Goal: Task Accomplishment & Management: Use online tool/utility

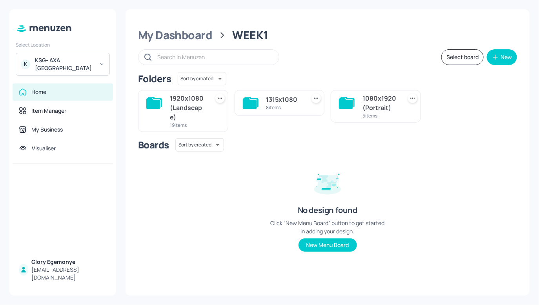
click at [75, 59] on div "KSG- AXA Dublin" at bounding box center [64, 64] width 59 height 16
click at [103, 64] on div "K KSG- AXA Dublin" at bounding box center [63, 64] width 94 height 23
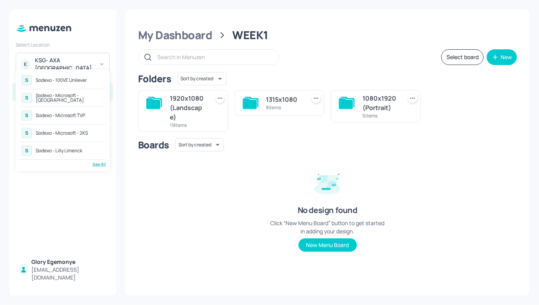
click at [79, 116] on div "Sodexo - Microsoft TVP" at bounding box center [60, 115] width 49 height 5
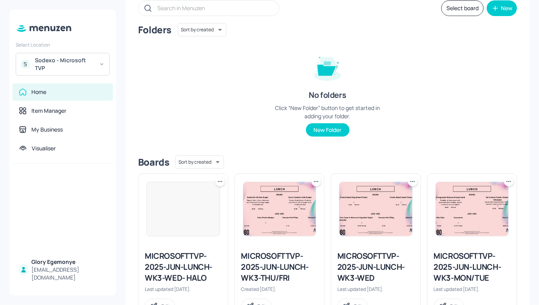
scroll to position [83, 0]
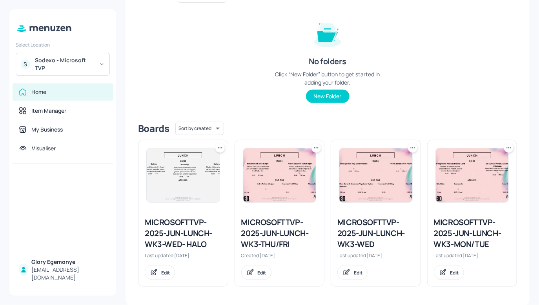
click at [314, 146] on icon at bounding box center [316, 148] width 8 height 8
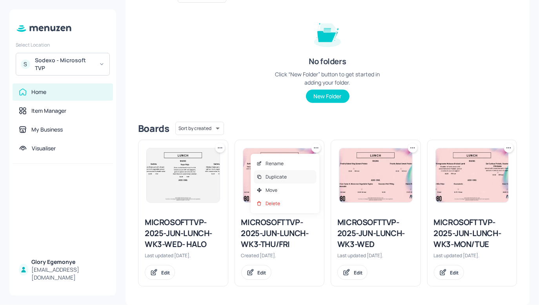
click at [298, 175] on div "Duplicate" at bounding box center [285, 177] width 63 height 13
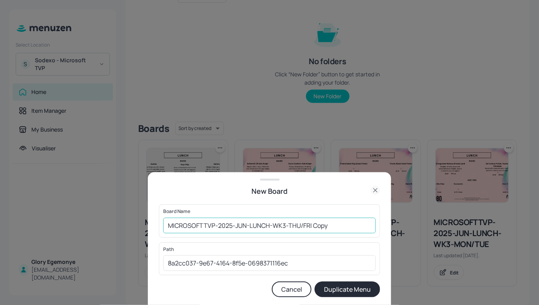
click at [342, 222] on input "MICROSOFTTVP-2025-JUN-LUNCH-WK3-THU/FRI Copy" at bounding box center [269, 226] width 213 height 16
click at [165, 225] on input "MICROSOFTTVP-2025-JUN-LUNCH-WK3-THU/FRI" at bounding box center [269, 226] width 213 height 16
click at [314, 233] on input "MICROSOFTTVP-2025-JUN-LUNCH-WK3-THU/FRI" at bounding box center [269, 226] width 213 height 16
click at [164, 225] on input "MICROSOFTTVP-2025-JUN-LUNCH-WK3-THU/FRI-021025" at bounding box center [269, 226] width 213 height 16
type input "01EDMICROSOFTTVP-2025-JUN-LUNCH-WK3-THU/FRI-021025"
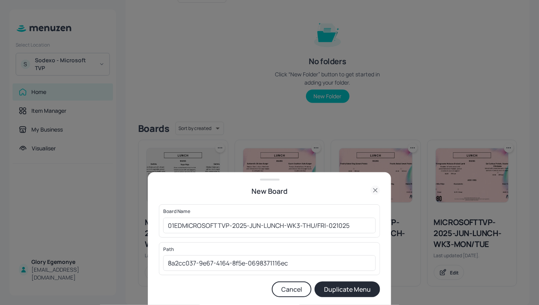
click at [327, 291] on button "Duplicate Menu" at bounding box center [346, 290] width 65 height 16
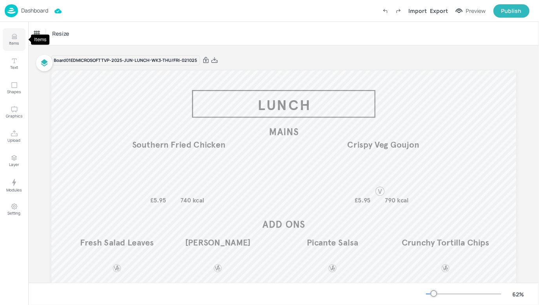
click at [20, 36] on button "Items" at bounding box center [14, 39] width 23 height 23
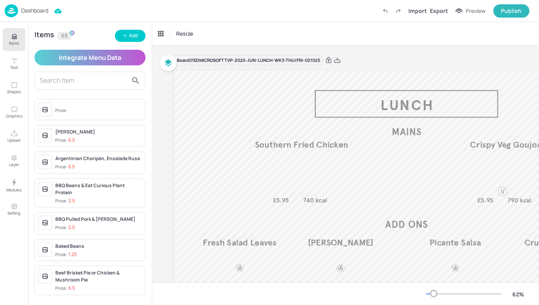
click at [123, 42] on div "Items 65 Add Integrate Menu Data Price: Galinha Caipira Price: 6.5 Argentinian …" at bounding box center [90, 163] width 124 height 283
click at [130, 36] on div "Add" at bounding box center [133, 35] width 9 height 7
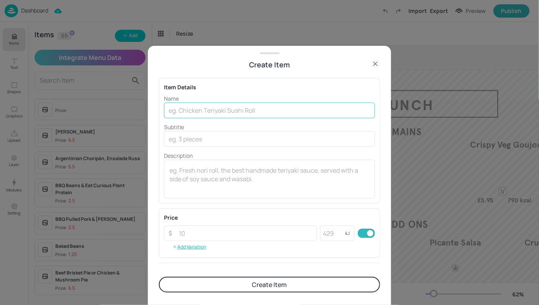
click at [224, 107] on input "text" at bounding box center [269, 111] width 211 height 16
paste input "Bratwurst Sausage or Vegan Frikadellen"
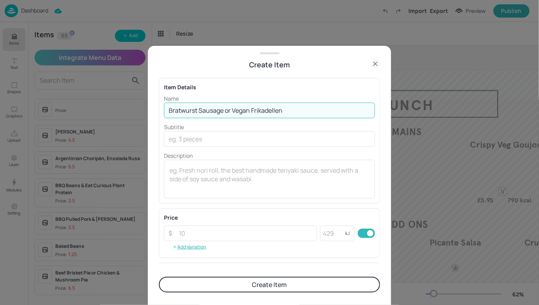
type input "Bratwurst Sausage or Vegan Frikadellen"
click at [227, 143] on input "text" at bounding box center [269, 139] width 211 height 16
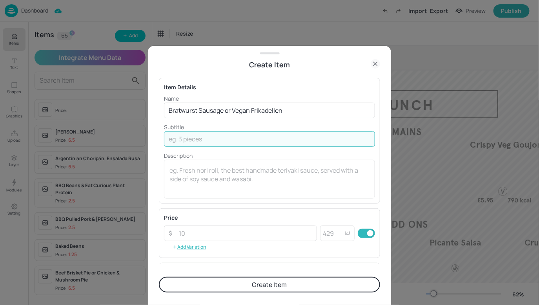
paste input "Bratwurst Sausage or Vegan Frikadellen, Caramelised Onions, Mustard Mayo in a P…"
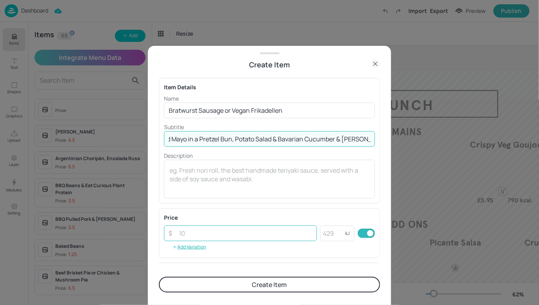
type input "Bratwurst Sausage or Vegan Frikadellen, Caramelised Onions, Mustard Mayo in a P…"
click at [222, 235] on input "number" at bounding box center [245, 234] width 143 height 16
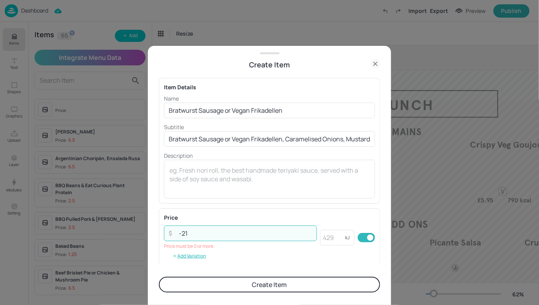
type input "-2"
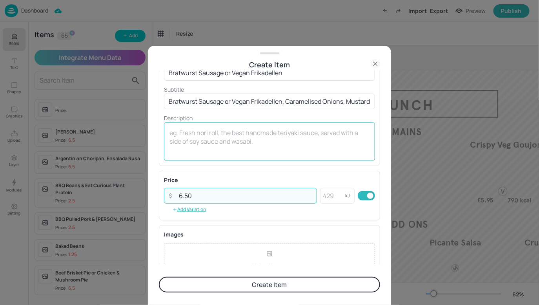
scroll to position [116, 0]
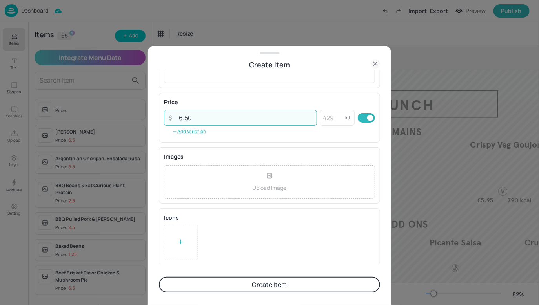
type input "6.50"
click at [260, 284] on button "Create Item" at bounding box center [269, 285] width 221 height 16
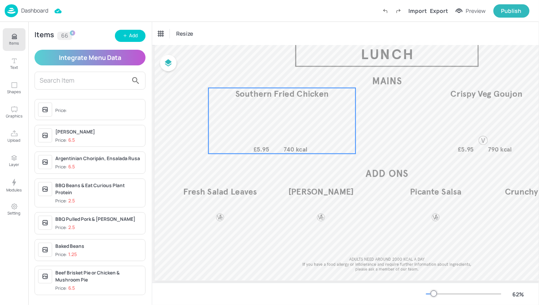
scroll to position [51, 19]
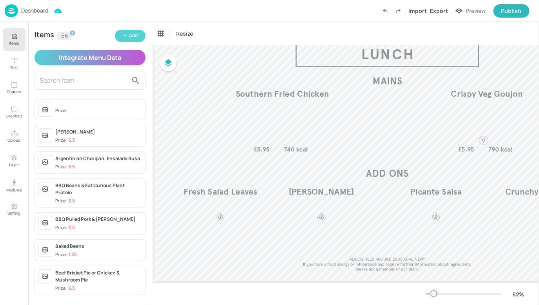
click at [131, 38] on div "Add" at bounding box center [133, 35] width 9 height 7
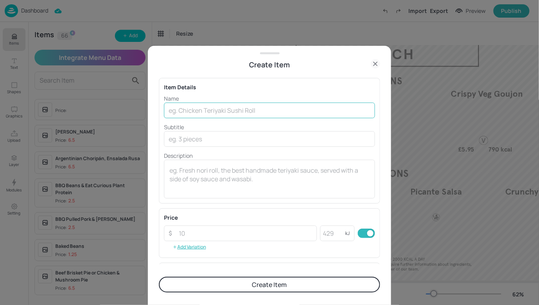
click at [202, 103] on input "text" at bounding box center [269, 111] width 211 height 16
paste input "“Wiesn Hendl’’ Smoked Paprika and Salt roasted Chicken Thighs"
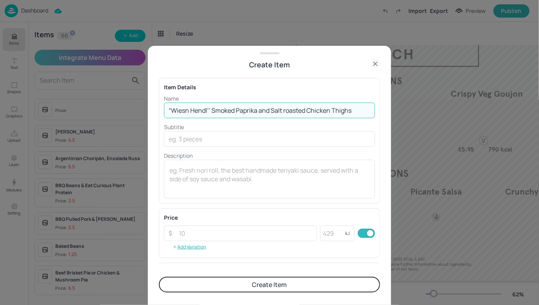
click at [269, 110] on input "“Wiesn Hendl’’ Smoked Paprika and Salt roasted Chicken Thighs" at bounding box center [269, 111] width 211 height 16
type input "“Wiesn Hendl’’ Smoked Paprika & Salt roasted Chicken Thighs"
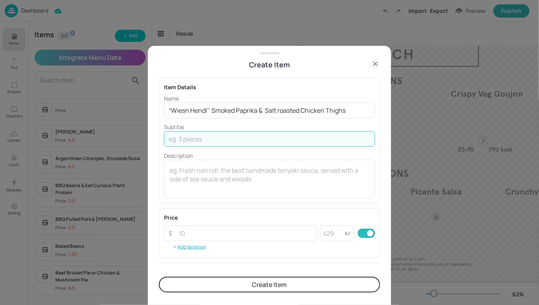
click at [222, 142] on input "text" at bounding box center [269, 139] width 211 height 16
paste input "Smoked Paprika and Salt roasted Chicken Thighs served with Cheesy Mash Potato, …"
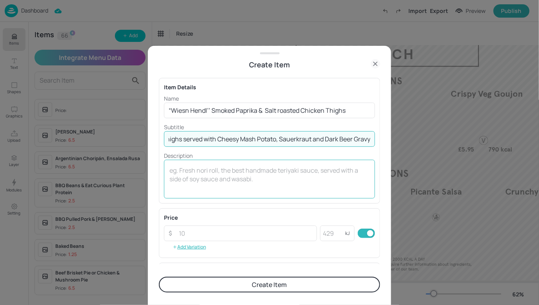
scroll to position [116, 0]
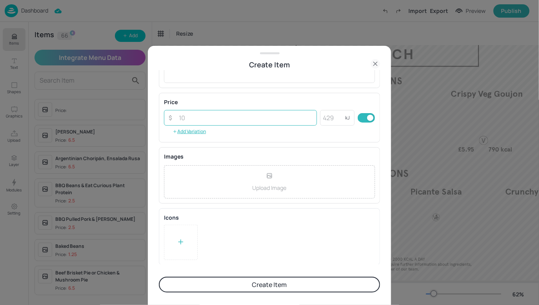
type input "Smoked Paprika and Salt roasted Chicken Thighs served with Cheesy Mash Potato, …"
click at [231, 121] on input "number" at bounding box center [245, 118] width 143 height 16
type input "6.50"
click at [225, 142] on div "Price ​ 6.50 ​ kJ ​ Add Variation" at bounding box center [269, 118] width 221 height 50
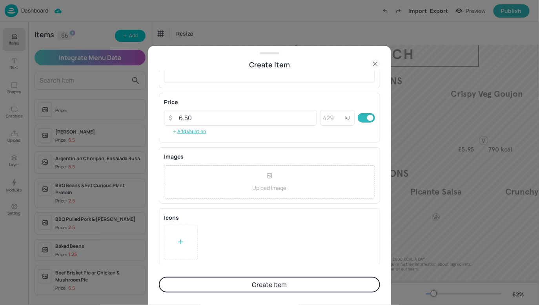
click at [203, 283] on button "Create Item" at bounding box center [269, 285] width 221 height 16
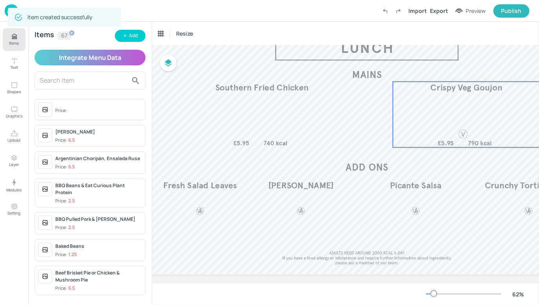
scroll to position [57, 28]
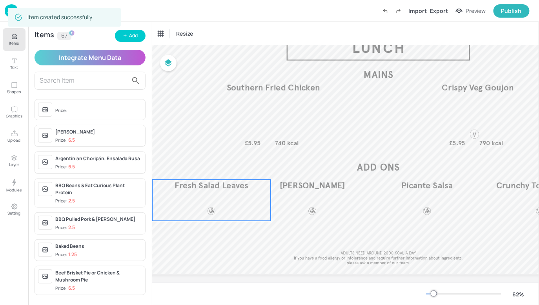
click at [227, 187] on span "Fresh Salad Leaves" at bounding box center [211, 185] width 74 height 11
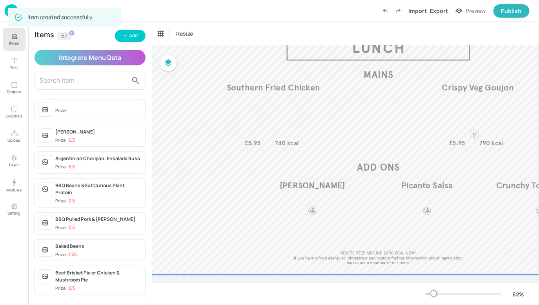
click at [314, 201] on div "Refried Beans" at bounding box center [312, 200] width 118 height 41
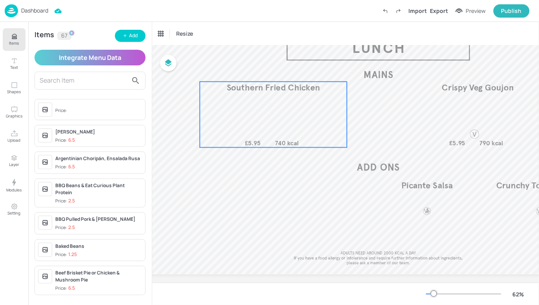
click at [262, 136] on div "Southern Fried Chicken £5.95 740 kcal" at bounding box center [273, 115] width 147 height 66
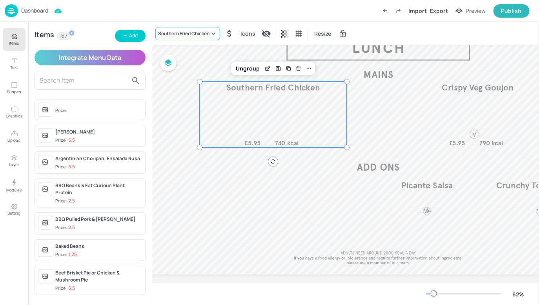
click at [198, 36] on div "Southern Fried Chicken" at bounding box center [183, 33] width 51 height 7
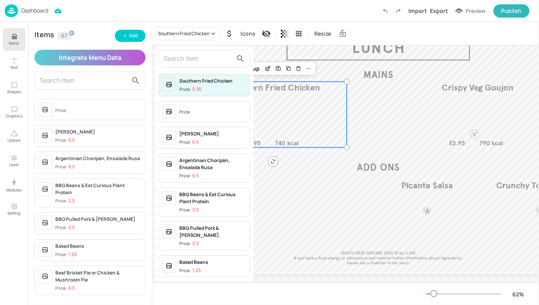
click at [197, 56] on input "text" at bounding box center [198, 59] width 69 height 13
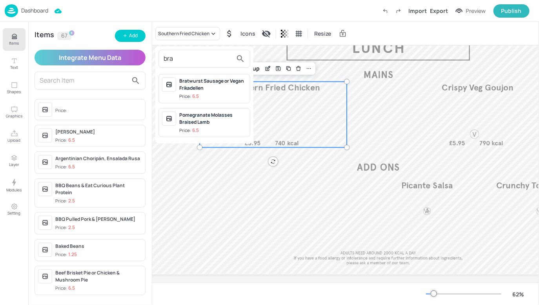
type input "bra"
click at [198, 89] on div "Bratwurst Sausage or Vegan Frikadellen" at bounding box center [212, 85] width 67 height 14
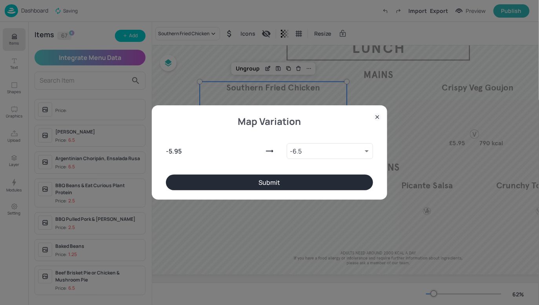
click at [292, 182] on button "Submit" at bounding box center [269, 183] width 207 height 16
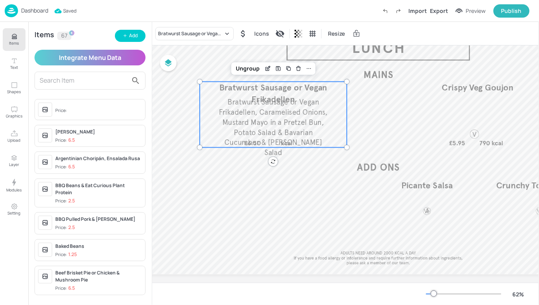
click at [251, 63] on div "Ungroup" at bounding box center [273, 68] width 84 height 13
click at [251, 68] on div "Ungroup" at bounding box center [248, 69] width 30 height 10
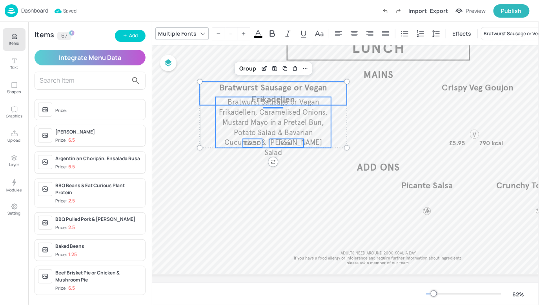
click at [256, 144] on span "£6.50" at bounding box center [252, 144] width 17 height 8
type input "26"
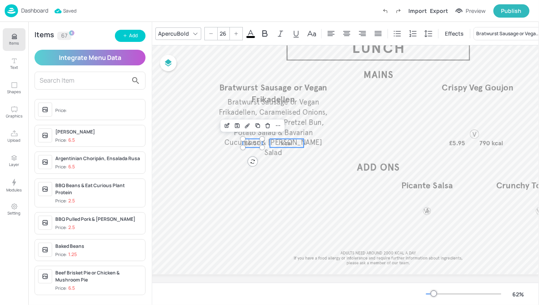
click at [278, 144] on p "kcal" at bounding box center [287, 143] width 34 height 9
click at [251, 129] on div "Group" at bounding box center [247, 126] width 23 height 10
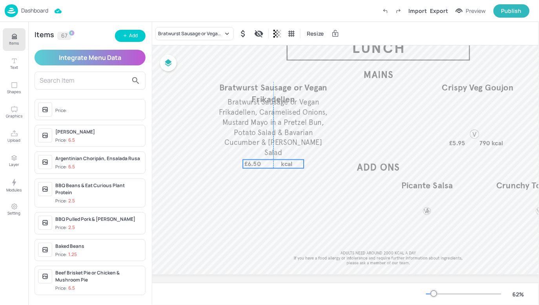
drag, startPoint x: 265, startPoint y: 144, endPoint x: 265, endPoint y: 166, distance: 21.6
click at [265, 166] on div "£6.50 kcal" at bounding box center [273, 164] width 61 height 9
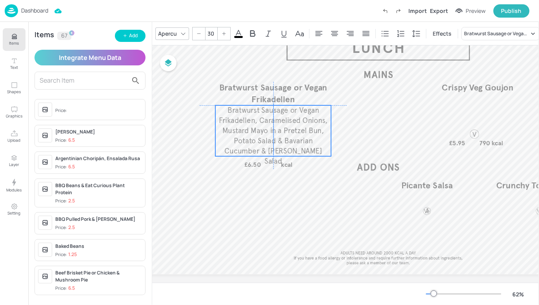
drag, startPoint x: 277, startPoint y: 120, endPoint x: 277, endPoint y: 127, distance: 7.1
click at [277, 127] on span "Bratwurst Sausage or Vegan Frikadellen, Caramelised Onions, Mustard Mayo in a P…" at bounding box center [273, 136] width 109 height 60
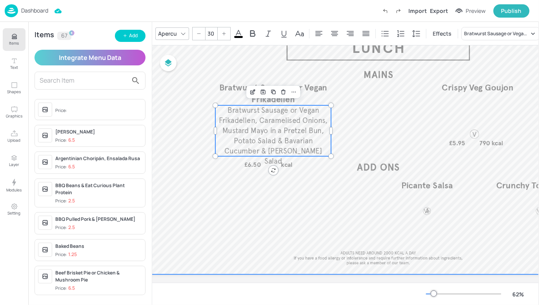
click at [361, 105] on div at bounding box center [378, 144] width 465 height 262
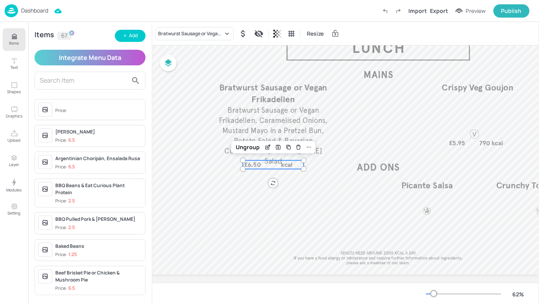
click at [265, 163] on div "£6.50 kcal" at bounding box center [273, 165] width 61 height 9
click at [298, 119] on span "Bratwurst Sausage or Vegan Frikadellen, Caramelised Onions, Mustard Mayo in a P…" at bounding box center [273, 136] width 109 height 60
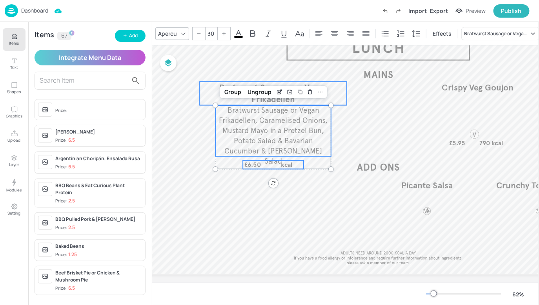
type input "--"
click at [330, 94] on p "Bratwurst Sausage or Vegan Frikadellen" at bounding box center [273, 94] width 147 height 24
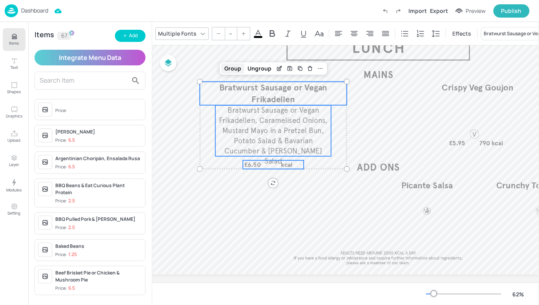
click at [237, 70] on div "Group" at bounding box center [232, 69] width 23 height 10
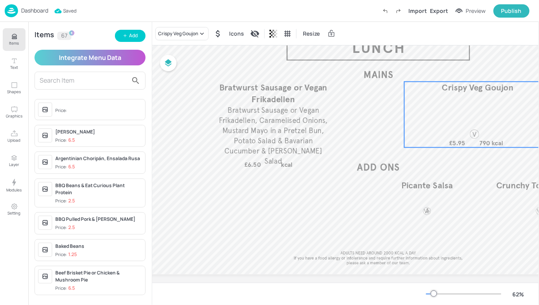
click at [500, 101] on div "Crispy Veg Goujon £5.95 790 kcal" at bounding box center [477, 115] width 147 height 66
click at [204, 33] on icon at bounding box center [202, 34] width 4 height 2
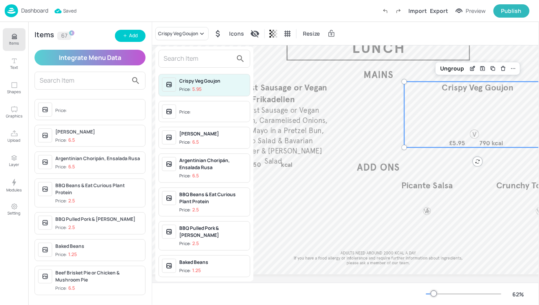
click at [198, 69] on div "Crispy Veg Goujon Price: 5.95 Price: Galinha Caipira Price: 6.5 Argentinian Cho…" at bounding box center [204, 164] width 98 height 235
click at [204, 63] on input "text" at bounding box center [198, 59] width 69 height 13
click at [191, 56] on input "text" at bounding box center [198, 59] width 69 height 13
paste input "Wiesn Hendl"
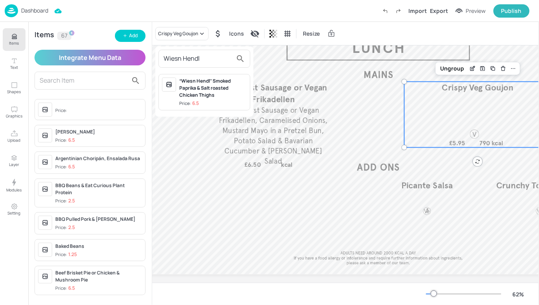
type input "Wiesn Hendl"
click at [203, 90] on div "“Wiesn Hendl’’ Smoked Paprika & Salt roasted Chicken Thighs" at bounding box center [212, 88] width 67 height 21
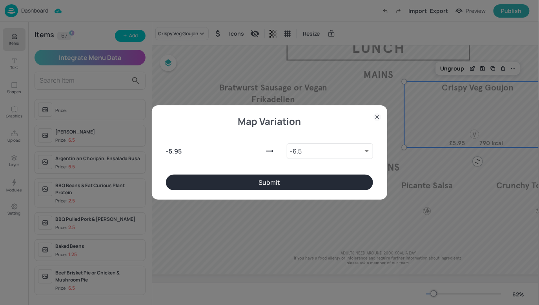
click at [306, 182] on button "Submit" at bounding box center [269, 183] width 207 height 16
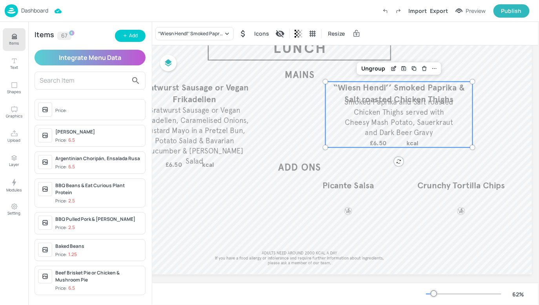
scroll to position [57, 118]
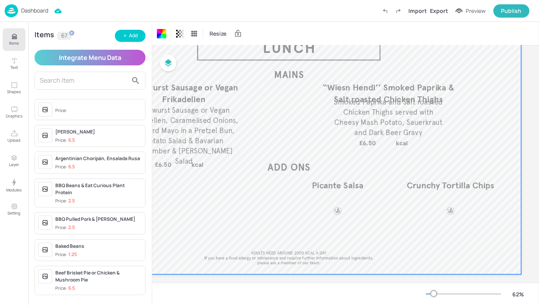
click at [371, 93] on p "“Wiesn Hendl’’ Smoked Paprika & Salt roasted Chicken Thighs" at bounding box center [388, 94] width 147 height 24
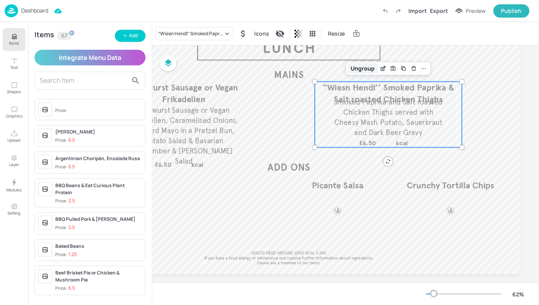
click at [366, 69] on div "Ungroup" at bounding box center [363, 69] width 30 height 10
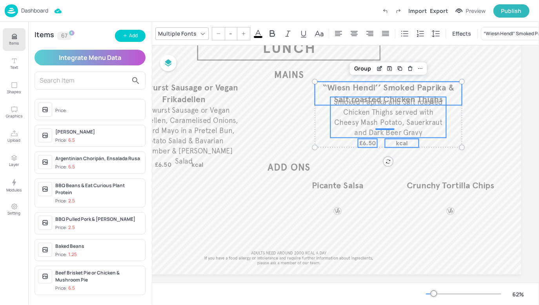
click at [363, 144] on span "£6.50" at bounding box center [367, 144] width 17 height 8
type input "26"
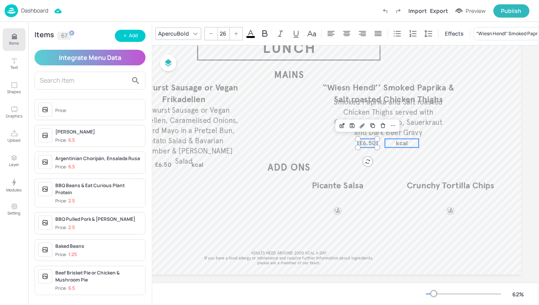
click at [395, 145] on p "kcal" at bounding box center [402, 143] width 34 height 9
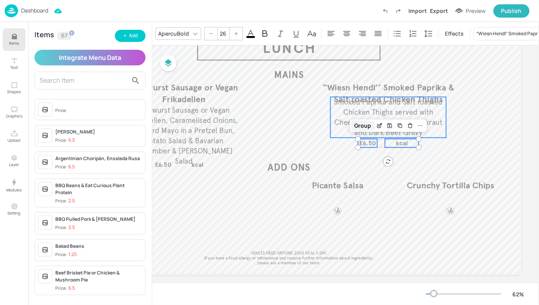
click at [367, 130] on div "Group" at bounding box center [362, 126] width 23 height 10
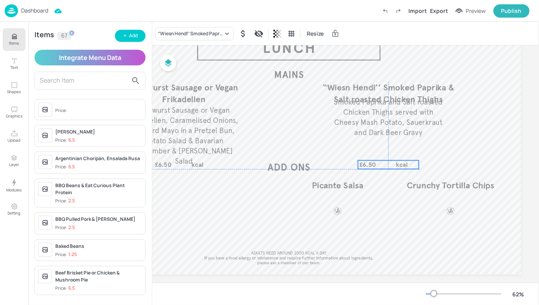
drag, startPoint x: 376, startPoint y: 144, endPoint x: 377, endPoint y: 166, distance: 21.6
click at [377, 166] on p "£6.50" at bounding box center [367, 165] width 19 height 9
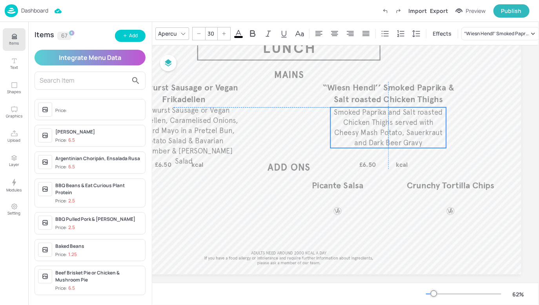
drag, startPoint x: 388, startPoint y: 130, endPoint x: 388, endPoint y: 139, distance: 9.0
click at [388, 139] on span "Smoked Paprika and Salt roasted Chicken Thighs served with Cheesy Mash Potato, …" at bounding box center [388, 128] width 109 height 40
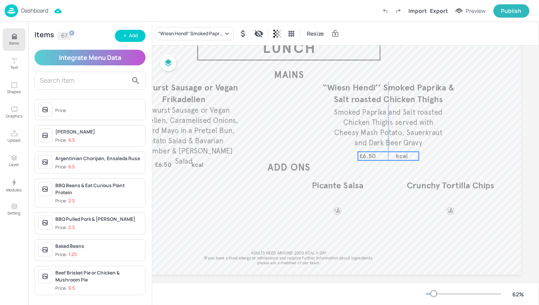
drag, startPoint x: 400, startPoint y: 162, endPoint x: 399, endPoint y: 153, distance: 8.3
click at [399, 153] on span "kcal" at bounding box center [402, 157] width 12 height 8
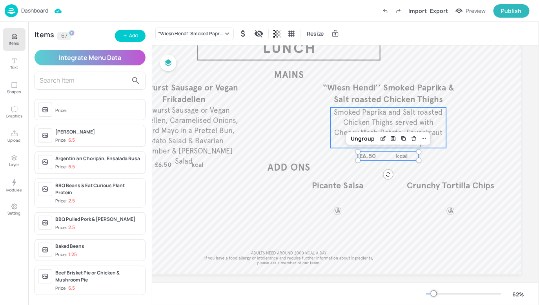
click at [431, 117] on p "Smoked Paprika and Salt roasted Chicken Thighs served with Cheesy Mash Potato, …" at bounding box center [389, 127] width 116 height 41
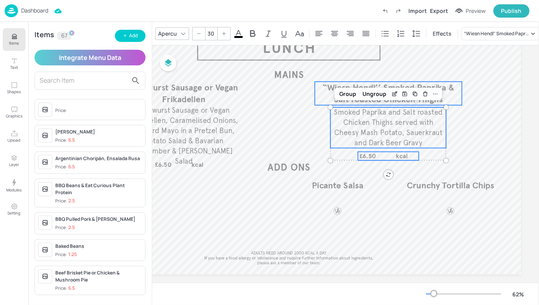
type input "--"
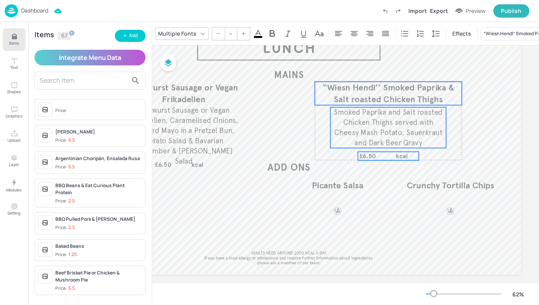
click at [448, 92] on span "“Wiesn Hendl’’ Smoked Paprika & Salt roasted Chicken Thighs" at bounding box center [388, 93] width 132 height 22
click at [351, 65] on div "Group" at bounding box center [347, 69] width 23 height 10
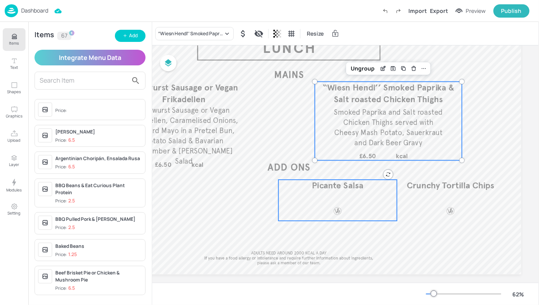
click at [349, 205] on div "Picante Salsa" at bounding box center [337, 200] width 118 height 41
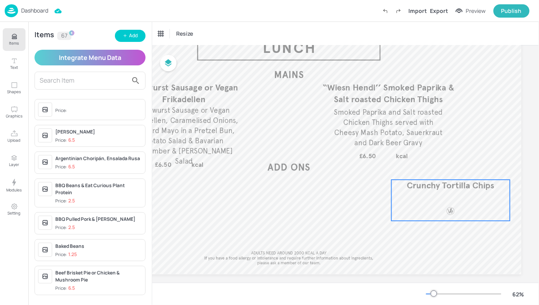
click at [450, 202] on div "Crunchy Tortilla Chips" at bounding box center [450, 200] width 118 height 41
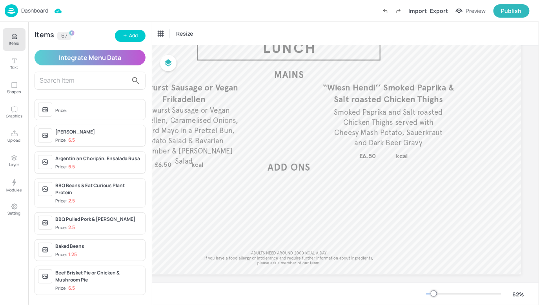
click at [13, 41] on p "Items" at bounding box center [14, 42] width 10 height 5
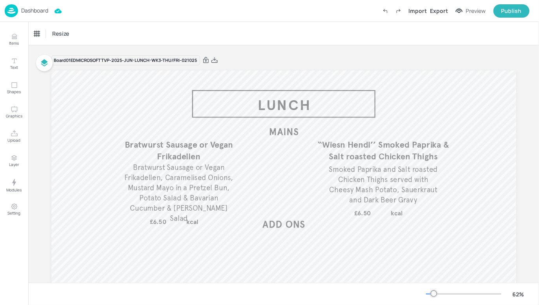
click at [452, 9] on div "Import Export Preview Publish" at bounding box center [453, 10] width 151 height 13
click at [443, 9] on div "Export" at bounding box center [439, 11] width 18 height 8
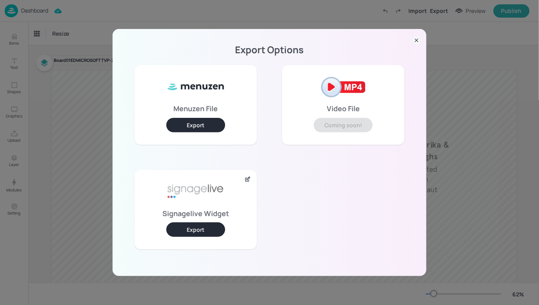
click at [185, 233] on button "Export" at bounding box center [195, 230] width 59 height 15
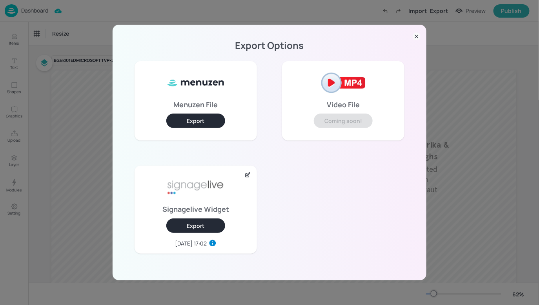
click at [416, 35] on icon at bounding box center [417, 37] width 8 height 8
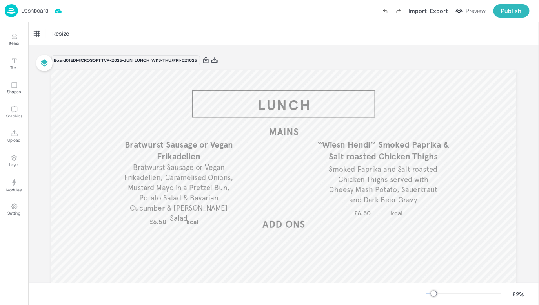
click at [46, 13] on p "Dashboard" at bounding box center [34, 10] width 27 height 5
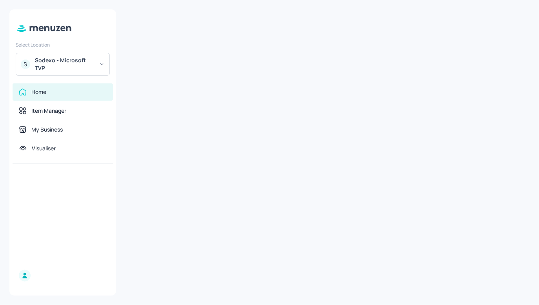
click at [51, 64] on div "Sodexo - Microsoft TVP" at bounding box center [64, 64] width 59 height 16
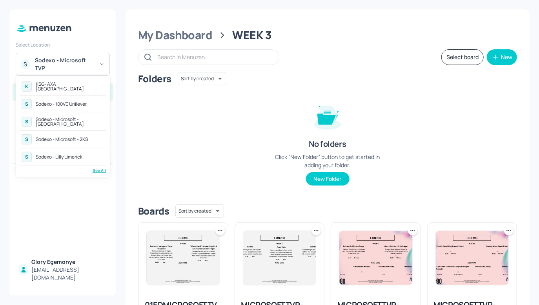
click at [72, 137] on div "Sodexo - Microsoft - 2KS" at bounding box center [62, 139] width 52 height 5
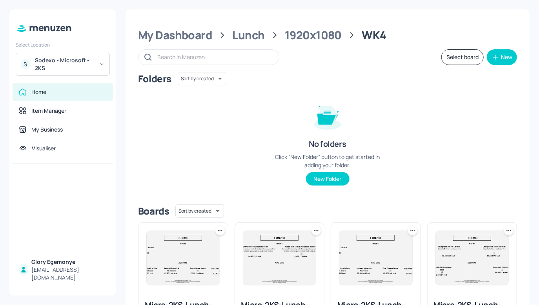
scroll to position [72, 0]
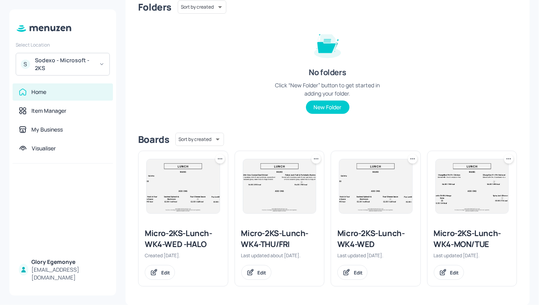
click at [317, 155] on icon at bounding box center [316, 159] width 8 height 8
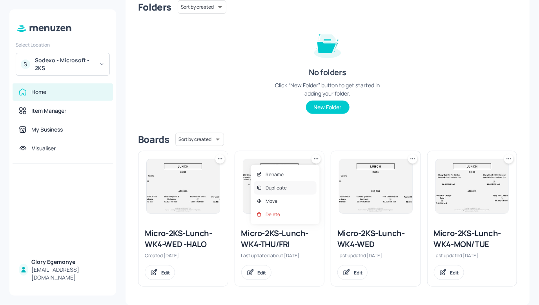
click at [295, 184] on div "Duplicate" at bounding box center [285, 188] width 63 height 13
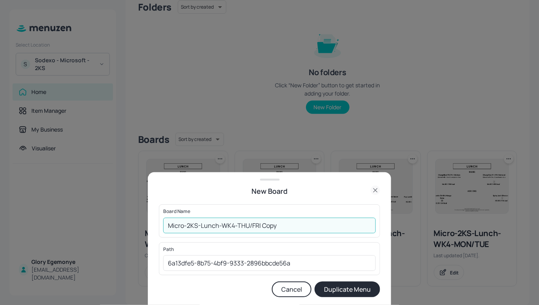
click at [287, 227] on input "Micro-2KS-Lunch-WK4-THU/FRI Copy" at bounding box center [269, 226] width 213 height 16
click at [165, 226] on input "Micro-2KS-Lunch-WK4-THU/FRI-021025" at bounding box center [269, 226] width 213 height 16
type input "01ED-Micro-2KS-Lunch-WK4-THU/FRI-021025"
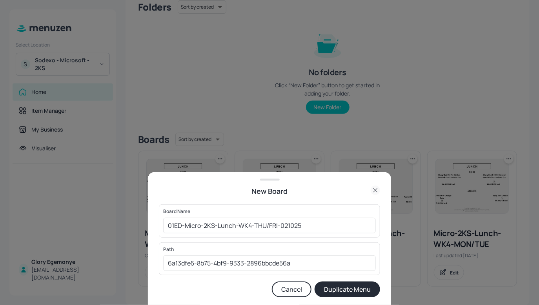
click at [327, 289] on button "Duplicate Menu" at bounding box center [346, 290] width 65 height 16
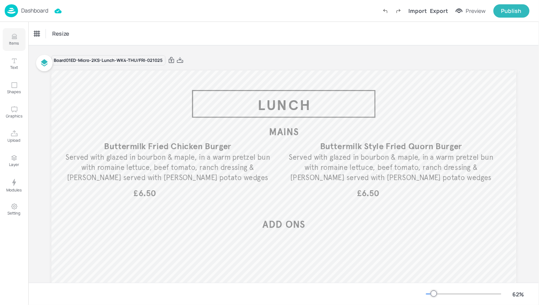
click at [16, 33] on button "Items" at bounding box center [14, 39] width 23 height 23
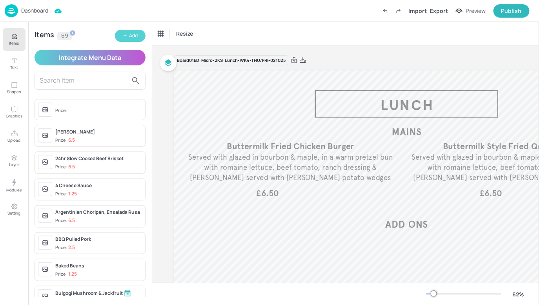
click at [124, 33] on button "Add" at bounding box center [130, 36] width 31 height 12
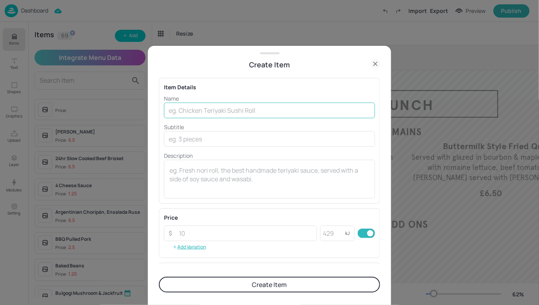
click at [225, 107] on input "text" at bounding box center [269, 111] width 211 height 16
paste input "Bratwurst Sausage or Vegan Frikadellen"
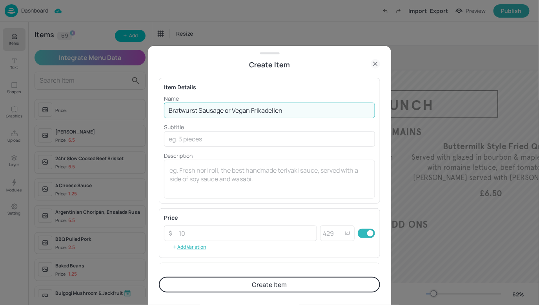
type input "Bratwurst Sausage or Vegan Frikadellen"
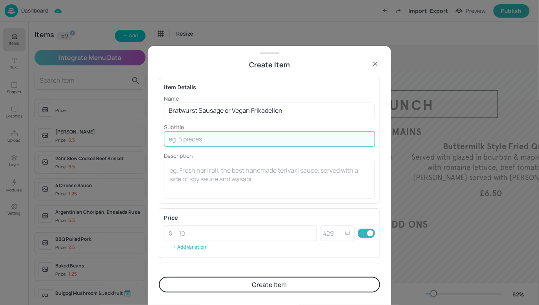
click at [242, 140] on input "text" at bounding box center [269, 139] width 211 height 16
paste input "Bratwurst Sausage or Vegan Frikadellen, Caramelised Onions, Mustard Mayo in a P…"
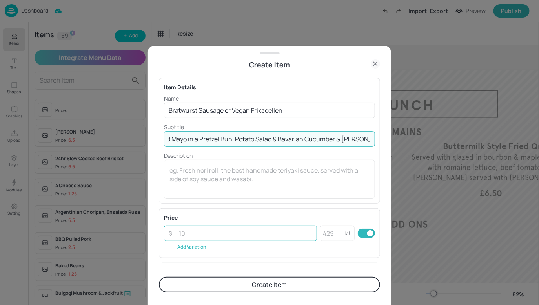
type input "Bratwurst Sausage or Vegan Frikadellen, Caramelised Onions, Mustard Mayo in a P…"
click at [239, 231] on input "number" at bounding box center [245, 234] width 143 height 16
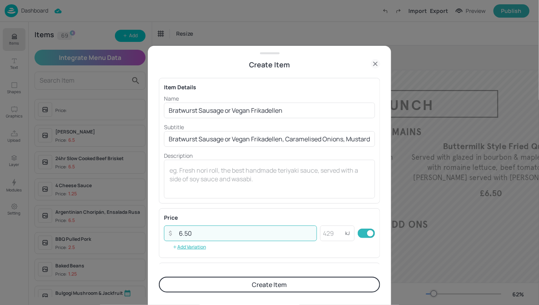
type input "6.50"
click at [240, 212] on div "Price ​ 6.50 ​ kJ ​ Add Variation" at bounding box center [269, 234] width 221 height 50
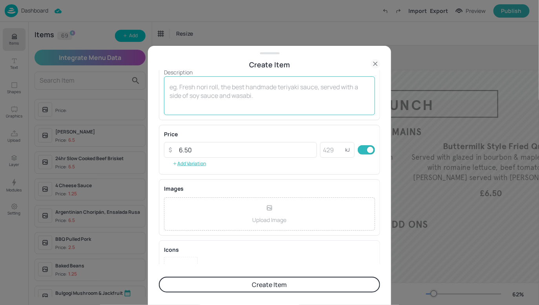
scroll to position [116, 0]
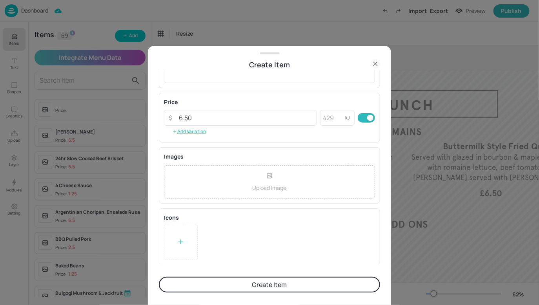
click at [217, 287] on button "Create Item" at bounding box center [269, 285] width 221 height 16
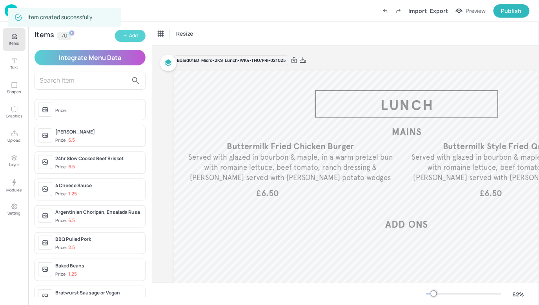
click at [131, 38] on div "Add" at bounding box center [133, 35] width 9 height 7
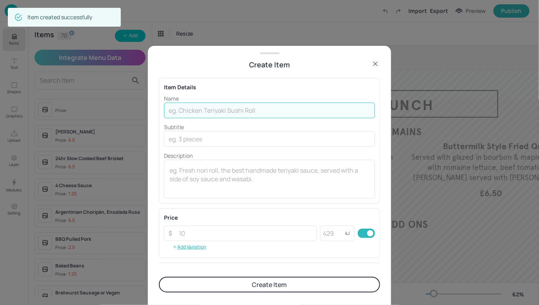
click at [254, 109] on input "text" at bounding box center [269, 111] width 211 height 16
click at [241, 111] on input "text" at bounding box center [269, 111] width 211 height 16
paste input "“Wiesn Hendl’’ Smoked Paprika and Salt roasted Chicken Thighs"
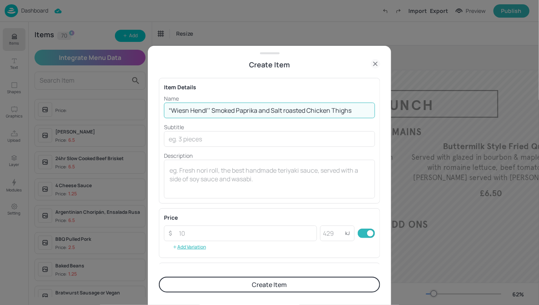
type input "“Wiesn Hendl’’ Smoked Paprika and Salt roasted Chicken Thighs"
click at [251, 145] on input "text" at bounding box center [269, 139] width 211 height 16
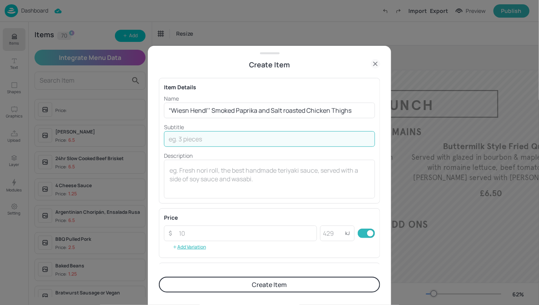
paste input "Smoked Paprika and Salt roasted Chicken Thighs served with Cheesy Mash Potato, …"
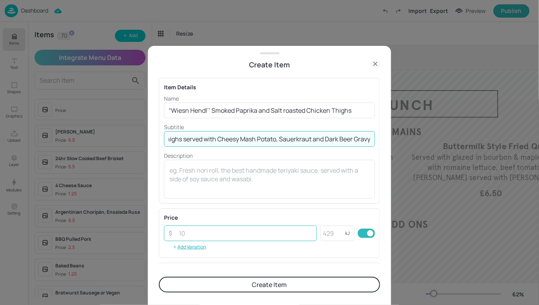
type input "Smoked Paprika and Salt roasted Chicken Thighs served with Cheesy Mash Potato, …"
click at [211, 235] on input "number" at bounding box center [245, 234] width 143 height 16
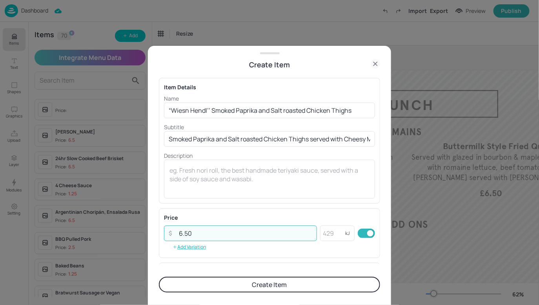
type input "6.50"
click at [262, 204] on div "Item Details Name “Wiesn Hendl’’ Smoked Paprika and Salt roasted Chicken Thighs…" at bounding box center [269, 167] width 221 height 194
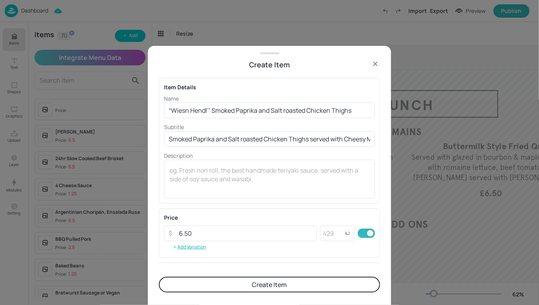
scroll to position [116, 0]
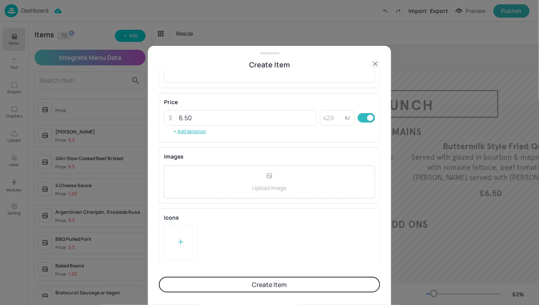
click at [271, 290] on button "Create Item" at bounding box center [269, 285] width 221 height 16
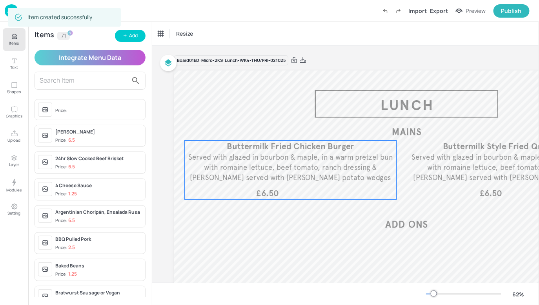
click at [337, 153] on p "Served with glazed in bourbon & maple, in a warm pretzel bun with romaine lettu…" at bounding box center [290, 168] width 208 height 31
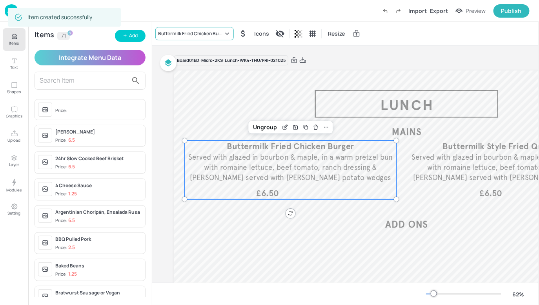
click at [211, 34] on div "Buttermilk Fried Chicken Burger" at bounding box center [190, 33] width 65 height 7
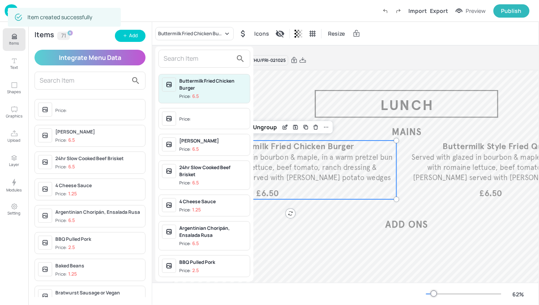
click at [207, 55] on input "text" at bounding box center [198, 59] width 69 height 13
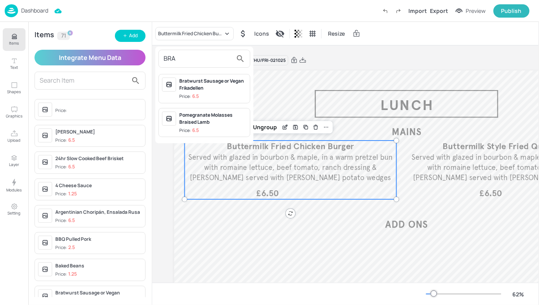
type input "BRA"
click at [227, 80] on div "Bratwurst Sausage or Vegan Frikadellen" at bounding box center [212, 85] width 67 height 14
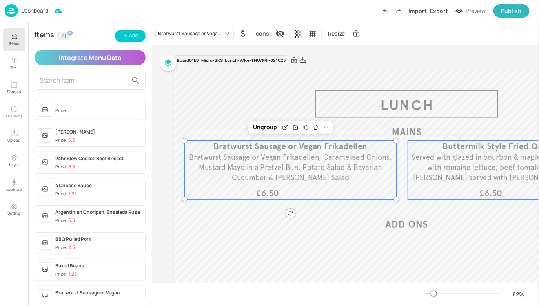
click at [482, 159] on span "Served with glazed in bourbon & maple, in a warm pretzel bun with romaine lettu…" at bounding box center [513, 167] width 205 height 29
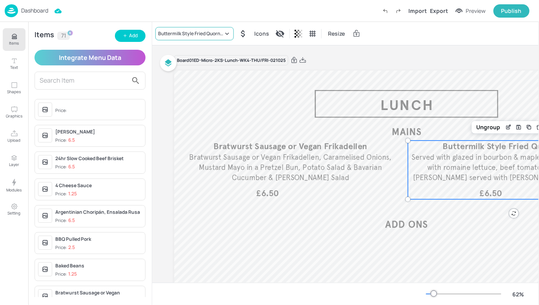
click at [196, 29] on div "Buttermilk Style Fried Quorn Burger" at bounding box center [194, 33] width 78 height 13
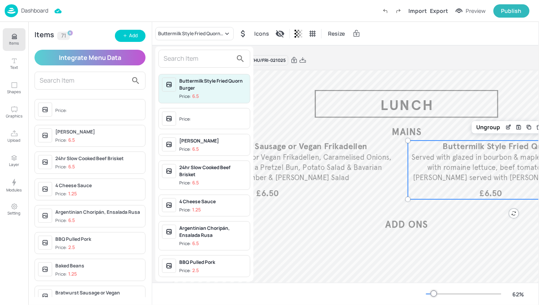
click at [205, 63] on input "text" at bounding box center [198, 59] width 69 height 13
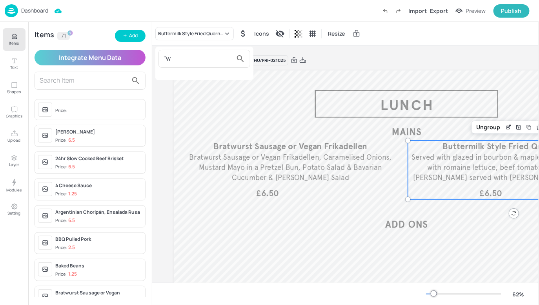
type input """
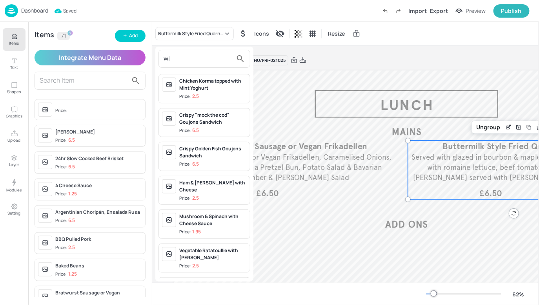
type input "wi"
click at [198, 281] on div "“Wiesn Hendl’’ Smoked Paprika and Salt roasted Chicken Thighs" at bounding box center [212, 291] width 67 height 21
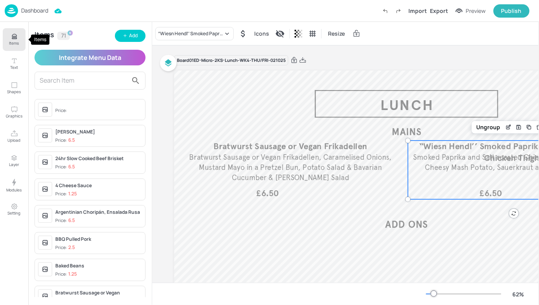
click at [20, 35] on button "Items" at bounding box center [14, 39] width 23 height 23
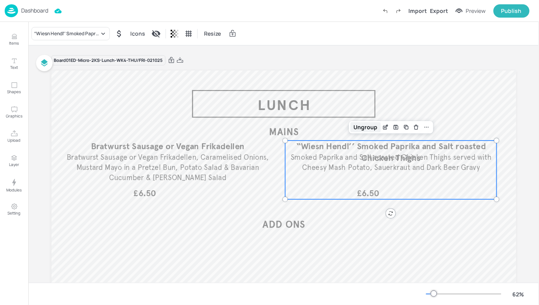
click at [365, 124] on div "Ungroup" at bounding box center [365, 127] width 30 height 10
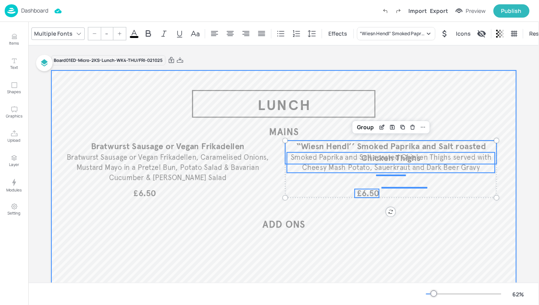
click at [368, 191] on span "£6.50" at bounding box center [367, 193] width 22 height 9
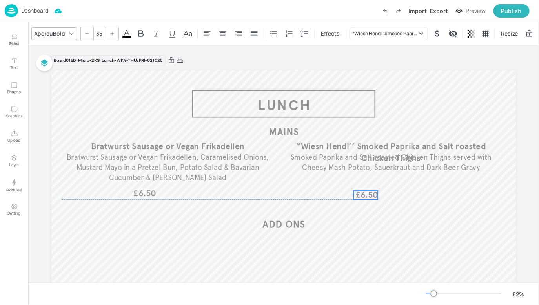
click at [367, 193] on span "£6.50" at bounding box center [366, 195] width 22 height 9
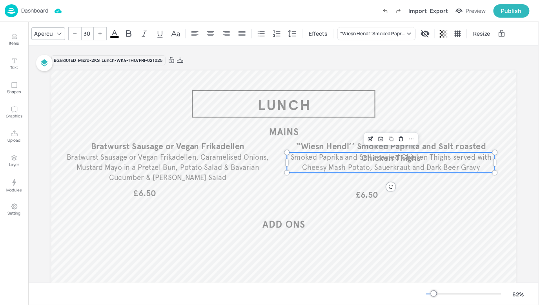
click at [415, 172] on span "Smoked Paprika and Salt roasted Chicken Thighs served with Cheesy Mash Potato, …" at bounding box center [390, 162] width 201 height 19
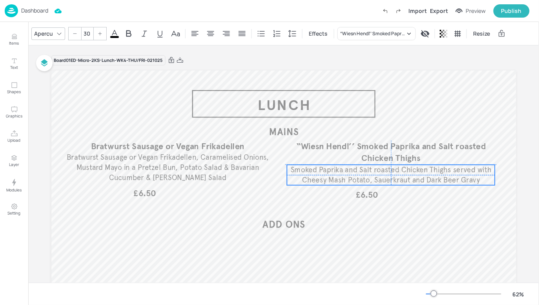
drag, startPoint x: 414, startPoint y: 171, endPoint x: 414, endPoint y: 182, distance: 11.8
click at [414, 183] on span "Smoked Paprika and Salt roasted Chicken Thighs served with Cheesy Mash Potato, …" at bounding box center [390, 174] width 201 height 19
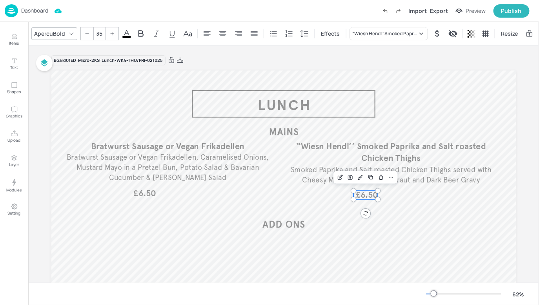
click at [374, 191] on div "“Wiesn Hendl’’ Smoked Paprika and Salt roasted Chicken Thighs Smoked Paprika an…" at bounding box center [283, 202] width 465 height 262
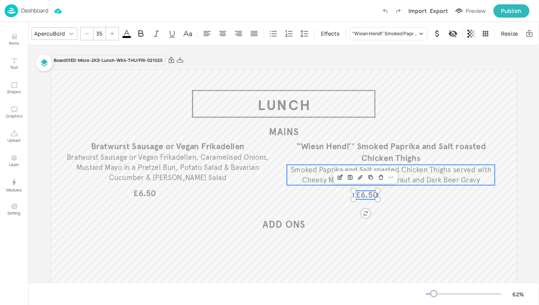
type input "--"
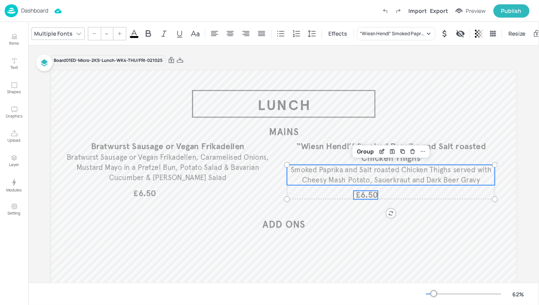
click at [427, 174] on p "Smoked Paprika and Salt roasted Chicken Thighs served with Cheesy Mash Potato, …" at bounding box center [391, 175] width 208 height 20
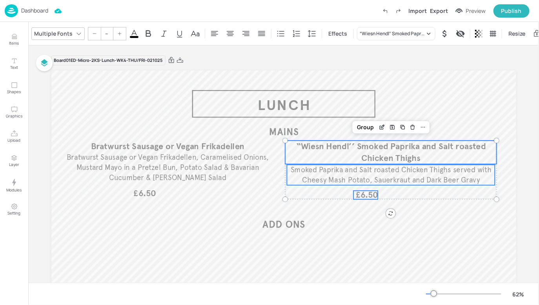
click at [450, 155] on p "“Wiesn Hendl’’ Smoked Paprika and Salt roasted Chicken Thighs" at bounding box center [391, 153] width 212 height 24
click at [370, 129] on div "Group" at bounding box center [365, 127] width 23 height 10
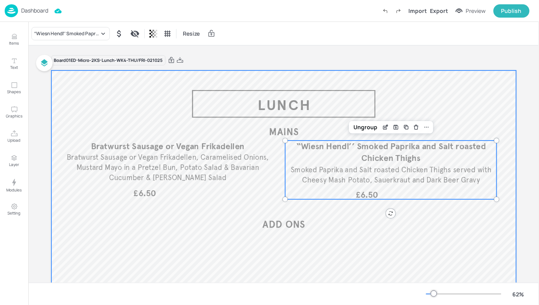
click at [416, 242] on div at bounding box center [428, 265] width 97 height 48
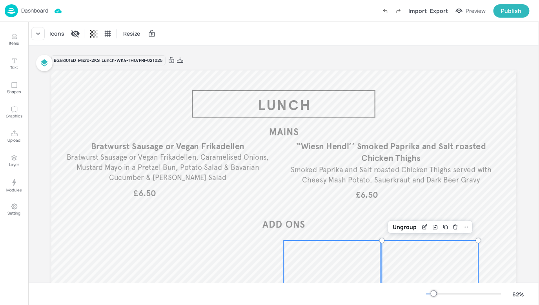
scroll to position [68, 0]
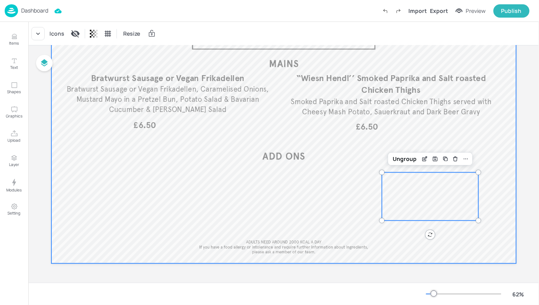
click at [434, 264] on div at bounding box center [283, 133] width 465 height 262
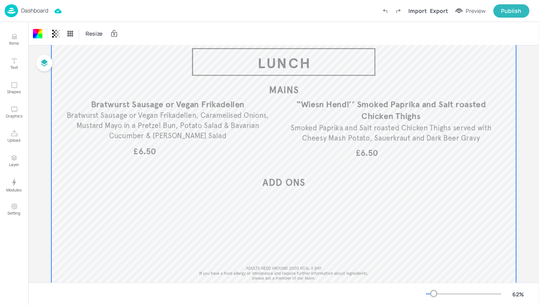
scroll to position [35, 0]
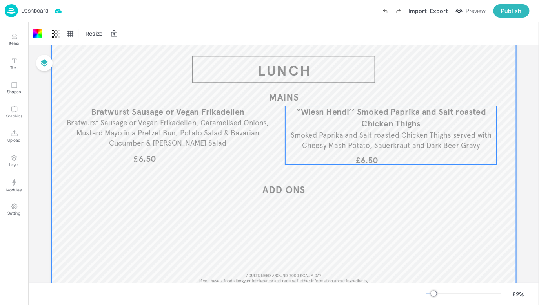
click at [363, 157] on span "£6.50" at bounding box center [366, 160] width 22 height 9
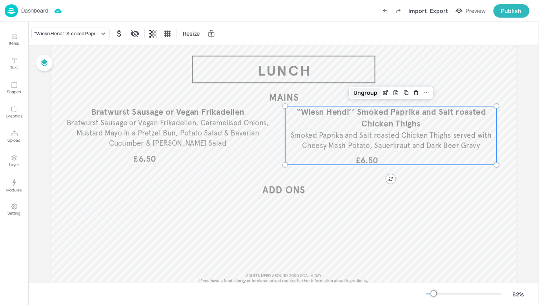
click at [368, 94] on div "Ungroup" at bounding box center [365, 93] width 30 height 10
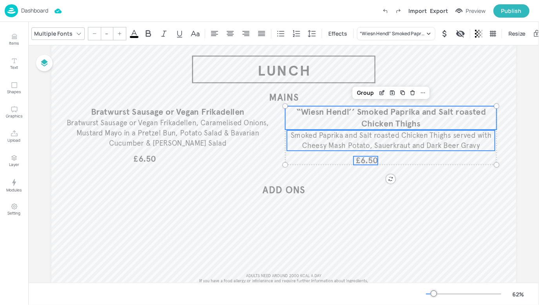
click at [367, 163] on span "£6.50" at bounding box center [366, 160] width 22 height 9
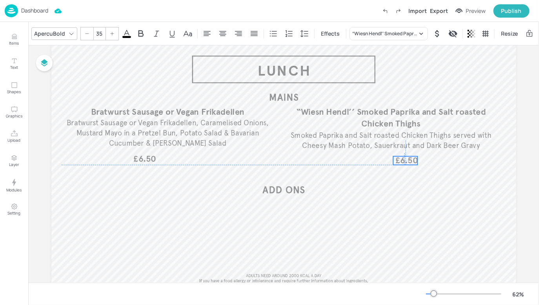
drag, startPoint x: 367, startPoint y: 163, endPoint x: 406, endPoint y: 163, distance: 39.6
click at [406, 163] on span "£6.50" at bounding box center [406, 160] width 22 height 9
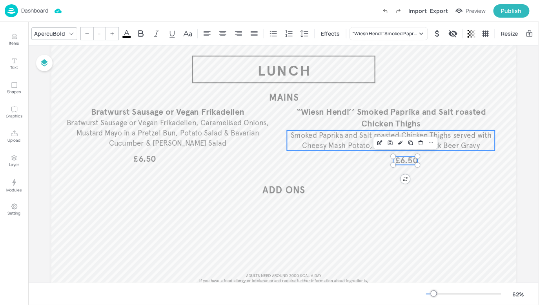
click at [439, 136] on span "Smoked Paprika and Salt roasted Chicken Thighs served with Cheesy Mash Potato, …" at bounding box center [390, 140] width 201 height 19
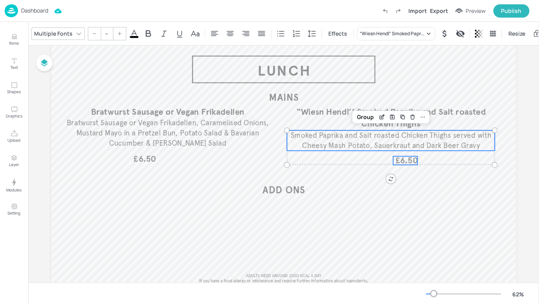
click at [439, 137] on span "Smoked Paprika and Salt roasted Chicken Thighs served with Cheesy Mash Potato, …" at bounding box center [390, 140] width 201 height 19
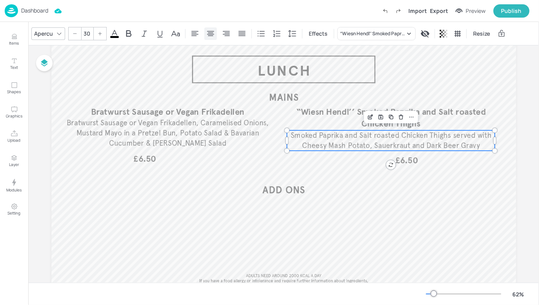
click at [211, 34] on icon at bounding box center [210, 33] width 7 height 5
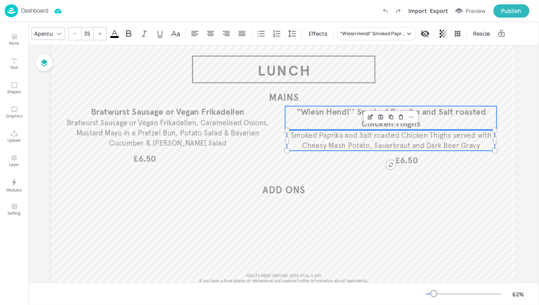
click at [339, 111] on span "“Wiesn Hendl’’ Smoked Paprika and Salt roasted Chicken Thighs" at bounding box center [391, 118] width 190 height 22
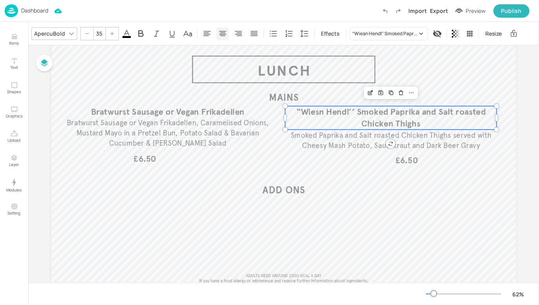
click at [222, 33] on icon at bounding box center [222, 33] width 9 height 9
click at [406, 158] on span "£6.50" at bounding box center [406, 160] width 22 height 9
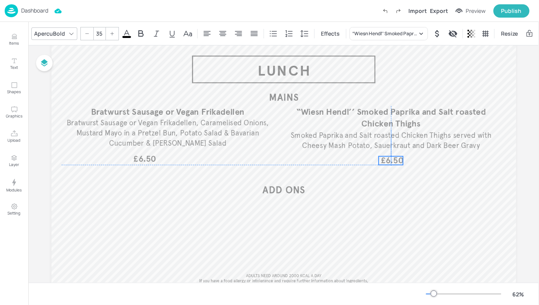
drag, startPoint x: 406, startPoint y: 158, endPoint x: 391, endPoint y: 159, distance: 15.7
click at [391, 159] on span "£6.50" at bounding box center [392, 160] width 22 height 9
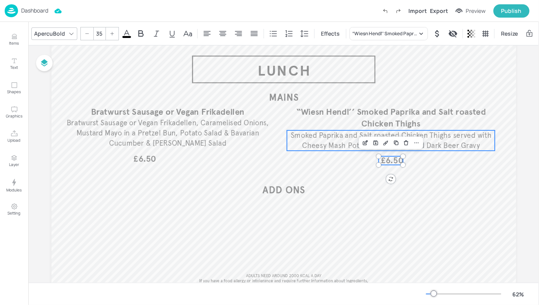
type input "--"
click at [436, 148] on span "Smoked Paprika and Salt roasted Chicken Thighs served with Cheesy Mash Potato, …" at bounding box center [390, 140] width 201 height 19
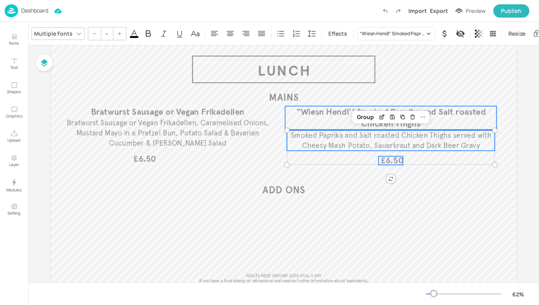
click at [448, 124] on p "“Wiesn Hendl’’ Smoked Paprika and Salt roasted Chicken Thighs" at bounding box center [391, 118] width 212 height 24
click at [370, 96] on div "Group" at bounding box center [365, 93] width 23 height 10
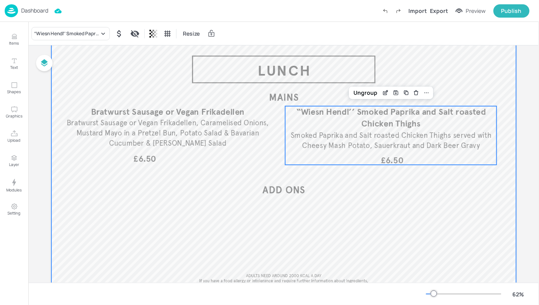
click at [296, 188] on div at bounding box center [283, 167] width 465 height 262
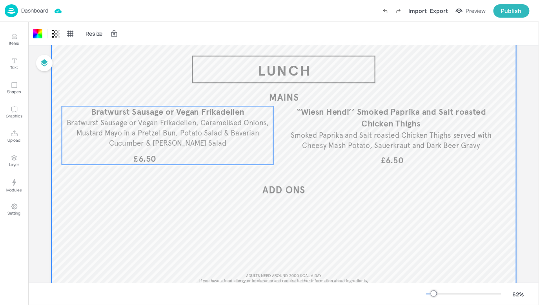
click at [147, 155] on span "£6.50" at bounding box center [144, 159] width 22 height 9
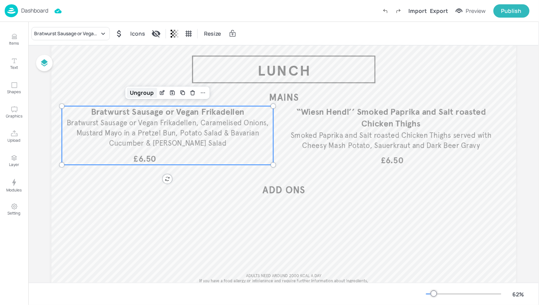
click at [143, 88] on div "Ungroup" at bounding box center [142, 93] width 30 height 10
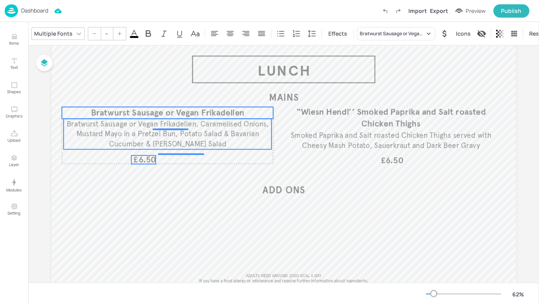
click at [142, 156] on span "£6.50" at bounding box center [144, 160] width 22 height 9
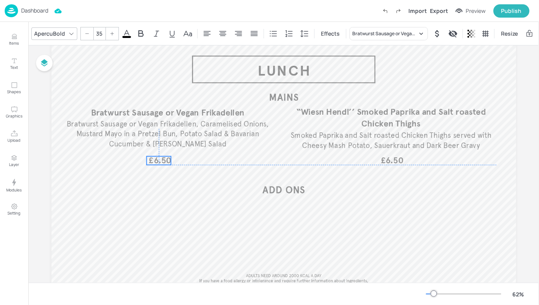
drag, startPoint x: 141, startPoint y: 158, endPoint x: 157, endPoint y: 158, distance: 15.7
click at [157, 158] on span "£6.50" at bounding box center [160, 160] width 22 height 9
click at [221, 31] on icon at bounding box center [222, 33] width 9 height 9
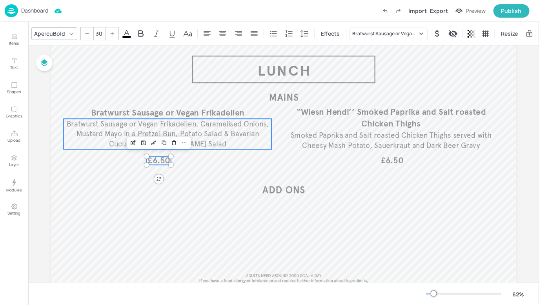
click at [180, 126] on span "Bratwurst Sausage or Vegan Frikadellen, Caramelised Onions, Mustard Mayo in a P…" at bounding box center [167, 134] width 202 height 29
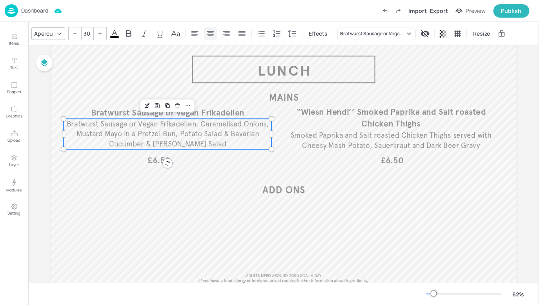
click at [209, 35] on icon at bounding box center [210, 33] width 7 height 5
type input "35"
click at [217, 113] on span "Bratwurst Sausage or Vegan Frikadellen" at bounding box center [168, 113] width 154 height 11
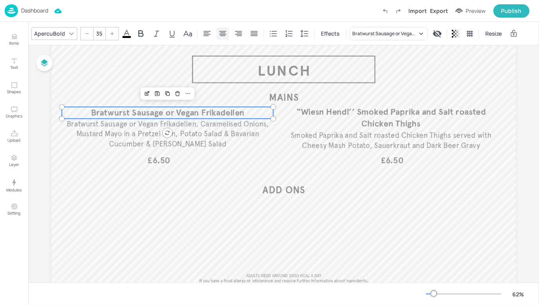
click at [221, 35] on icon at bounding box center [222, 33] width 9 height 9
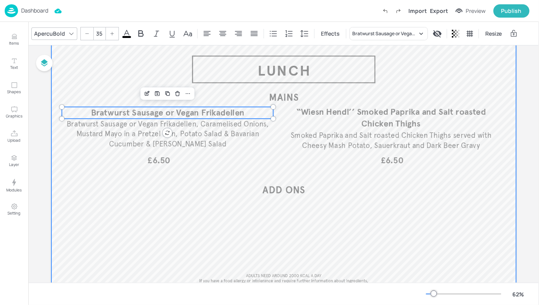
click at [186, 173] on div at bounding box center [283, 167] width 465 height 262
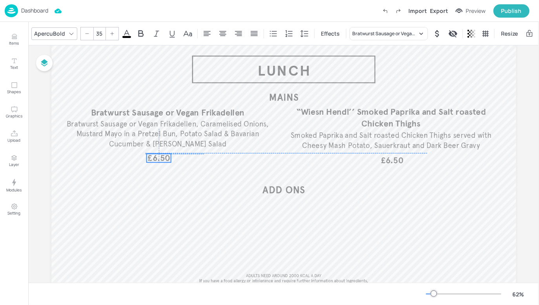
click at [156, 161] on span "£6.50" at bounding box center [158, 158] width 22 height 11
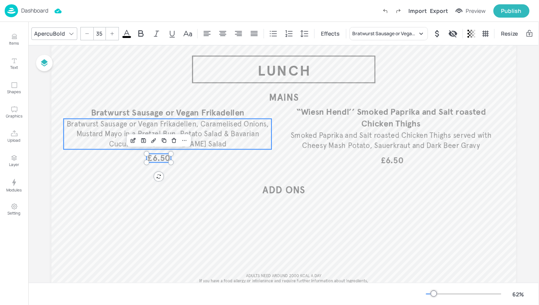
type input "--"
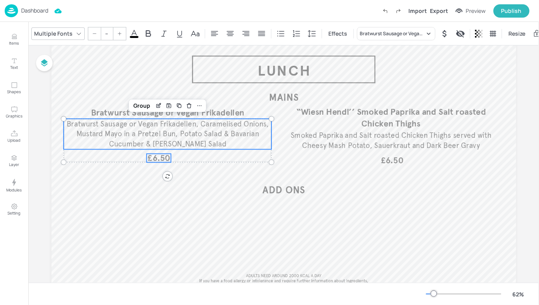
click at [217, 129] on span "Bratwurst Sausage or Vegan Frikadellen, Caramelised Onions, Mustard Mayo in a P…" at bounding box center [167, 134] width 202 height 29
click at [231, 114] on span "Bratwurst Sausage or Vegan Frikadellen" at bounding box center [168, 113] width 154 height 11
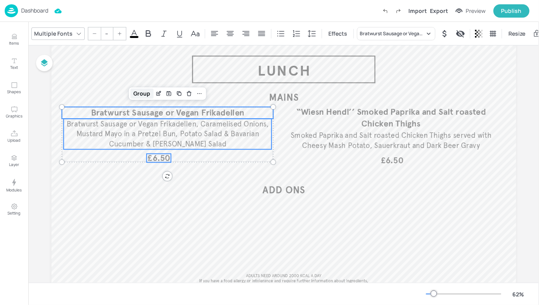
click at [145, 95] on div "Group" at bounding box center [142, 94] width 23 height 10
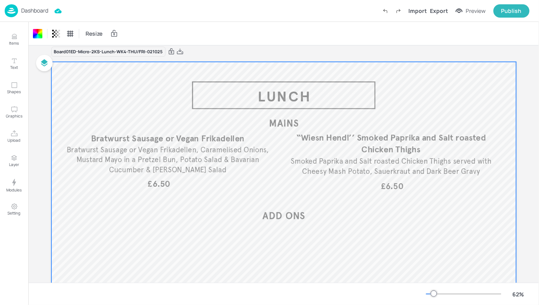
scroll to position [0, 0]
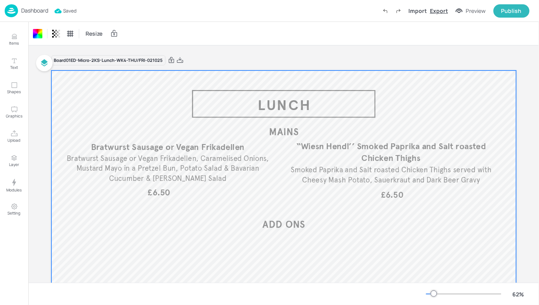
click at [443, 13] on div "Export" at bounding box center [439, 11] width 18 height 8
